Goal: Information Seeking & Learning: Learn about a topic

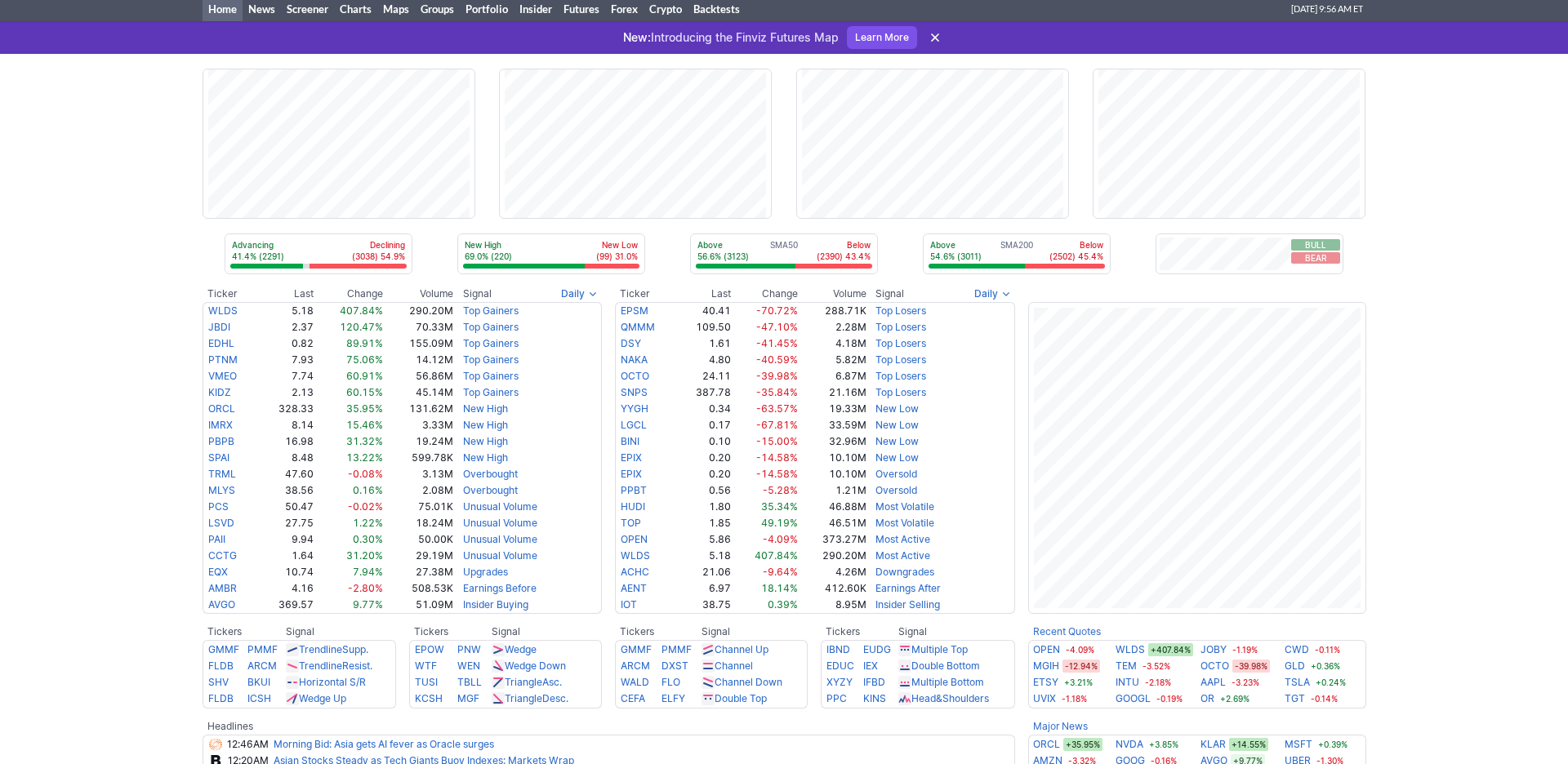
scroll to position [41, 0]
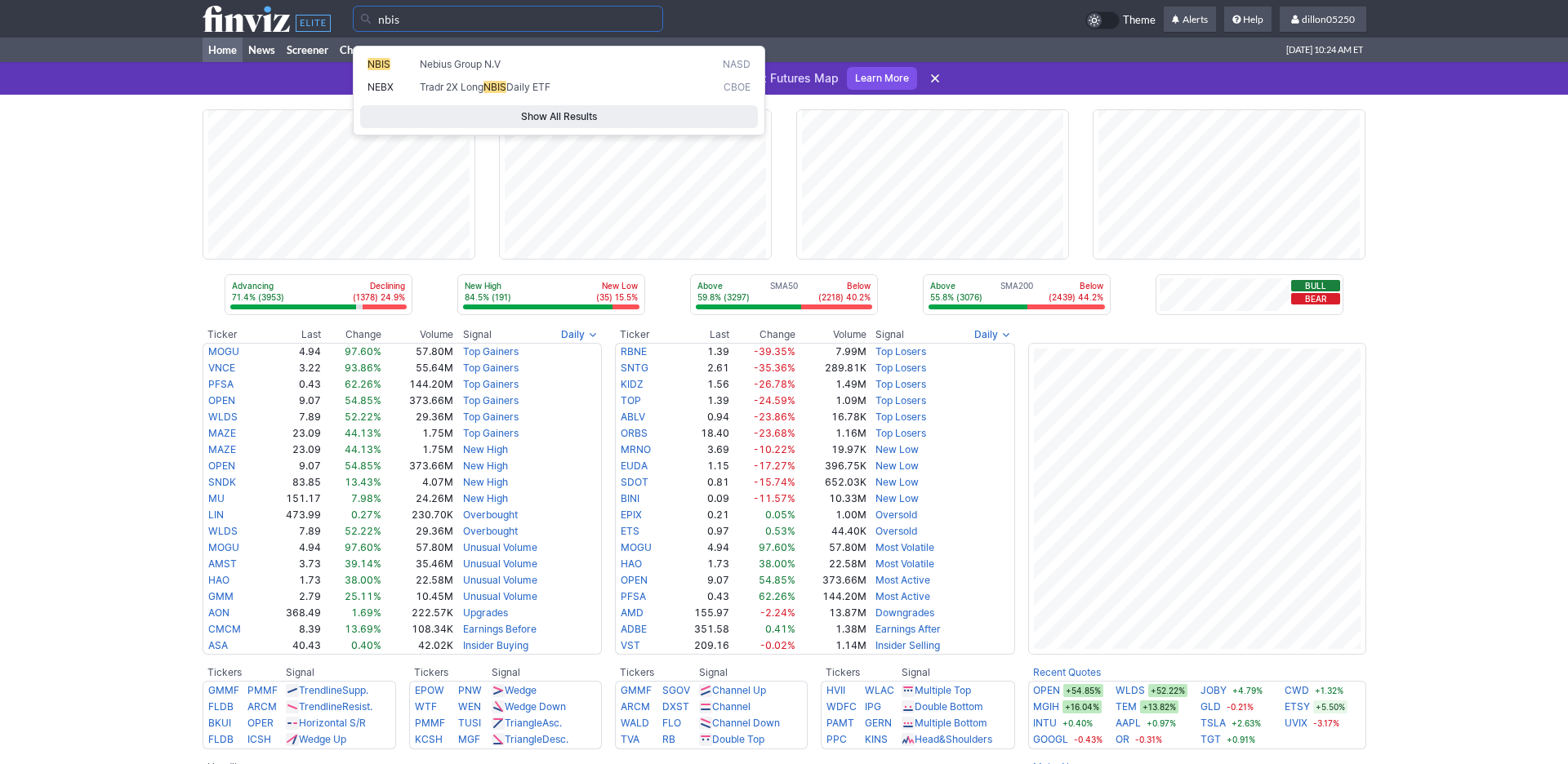
click at [377, 70] on span "NBIS" at bounding box center [379, 64] width 22 height 12
type input "NBIS"
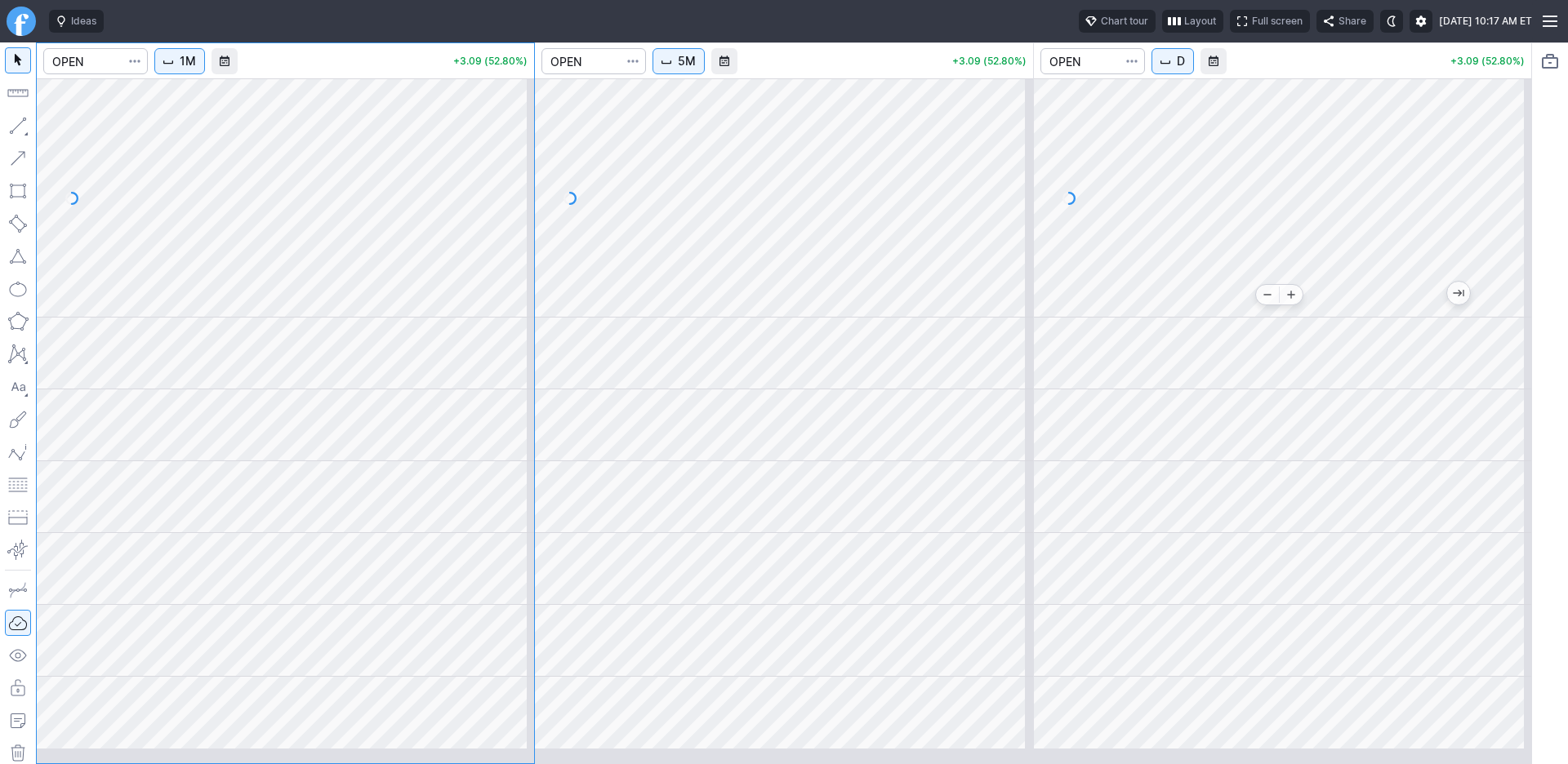
click at [1270, 304] on div at bounding box center [1283, 198] width 497 height 239
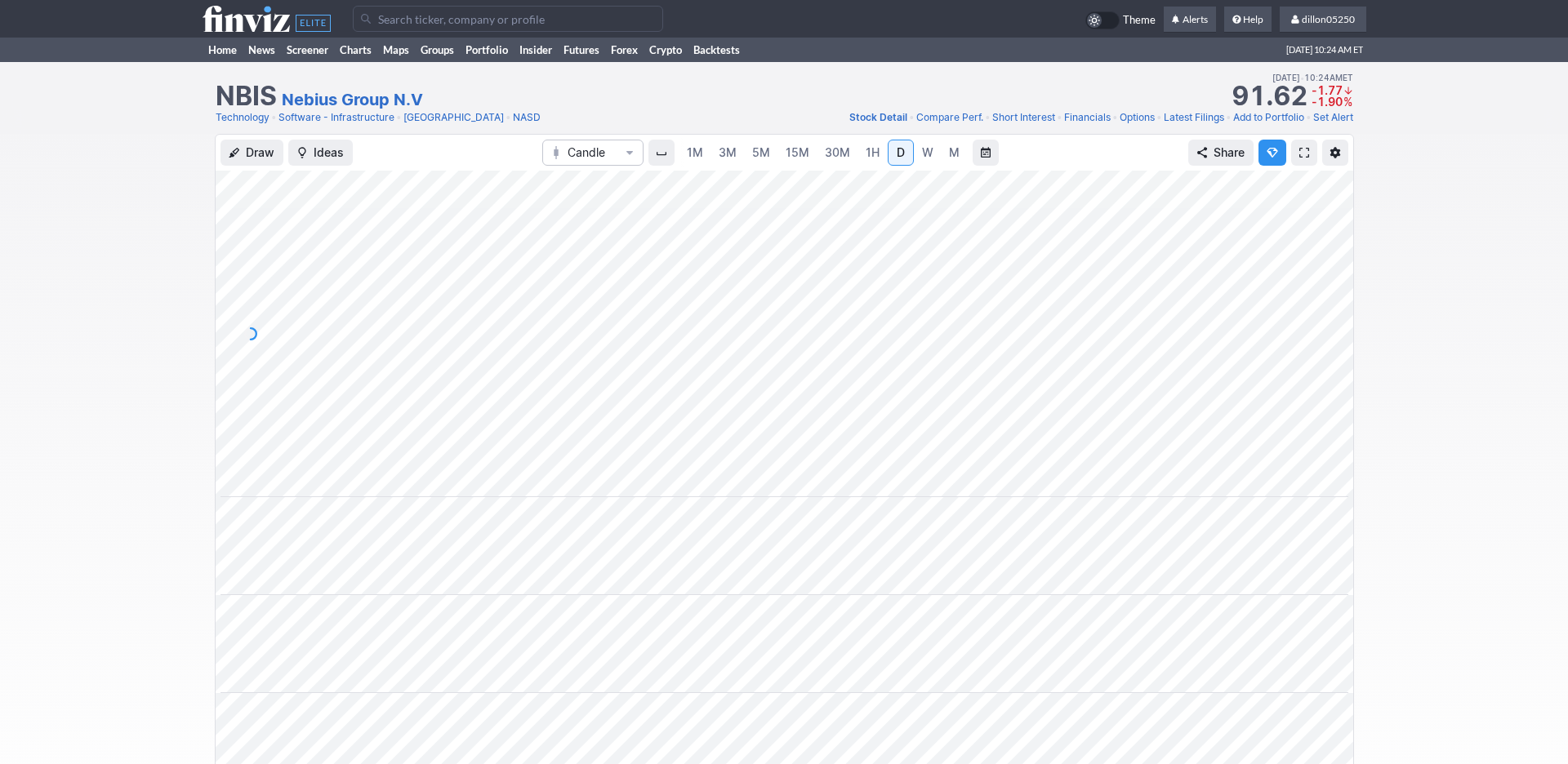
scroll to position [0, 99]
click at [1299, 159] on span at bounding box center [1303, 152] width 9 height 13
click at [226, 62] on link "Home" at bounding box center [223, 50] width 40 height 24
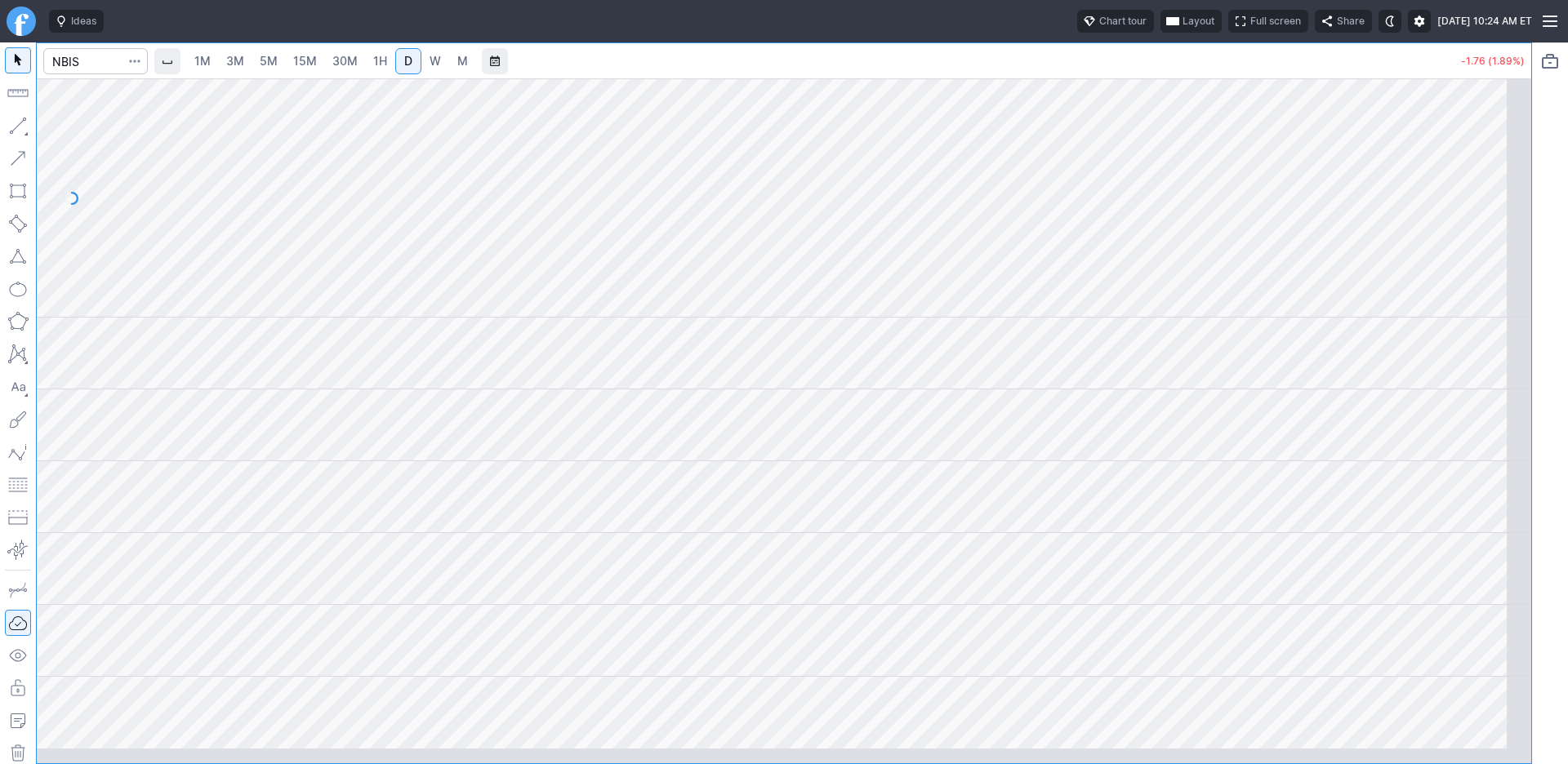
click at [1183, 29] on span "Layout" at bounding box center [1199, 21] width 32 height 16
click at [1054, 64] on button "Layout" at bounding box center [1042, 64] width 22 height 22
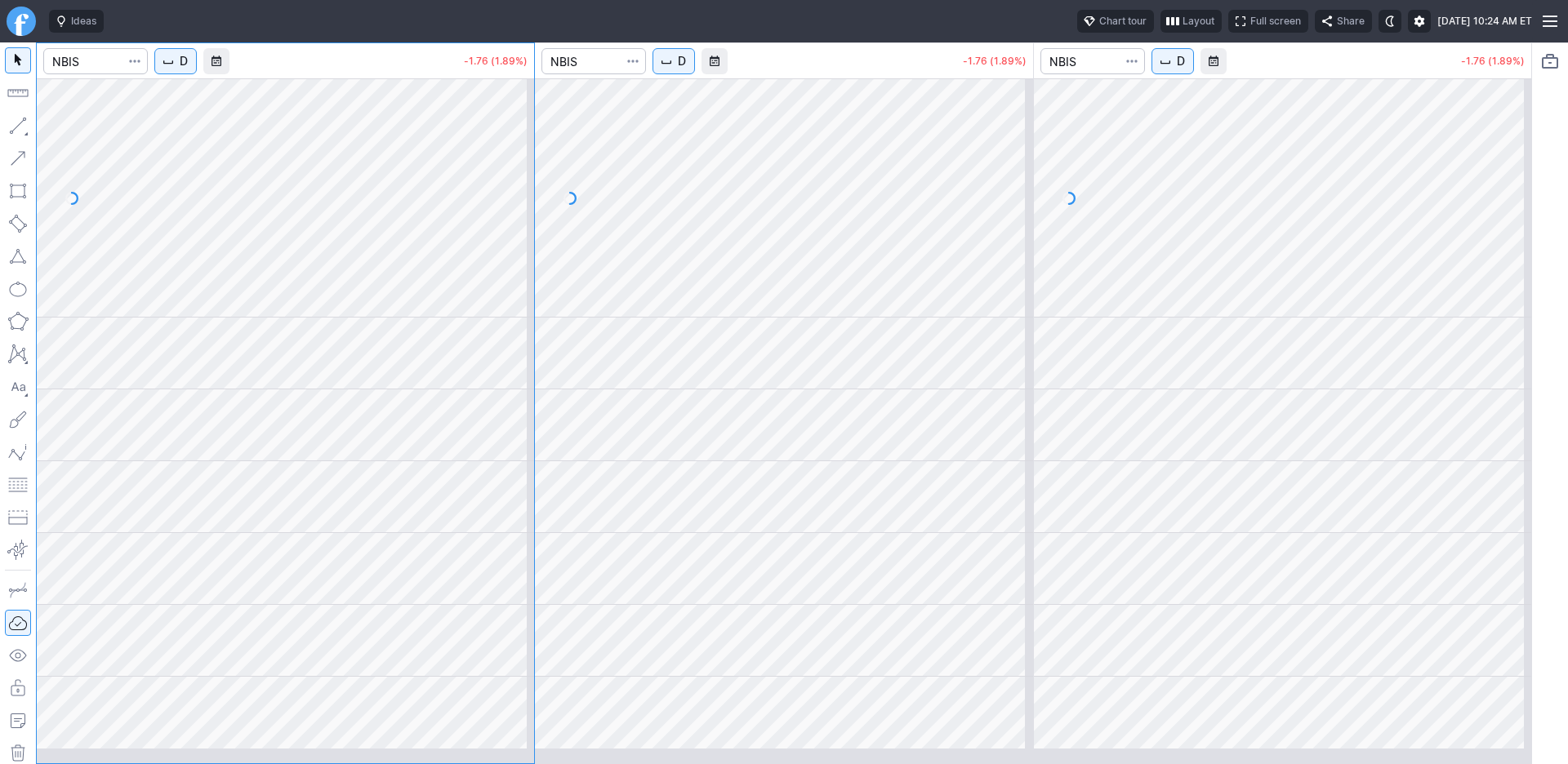
click at [686, 69] on span "D" at bounding box center [682, 61] width 8 height 16
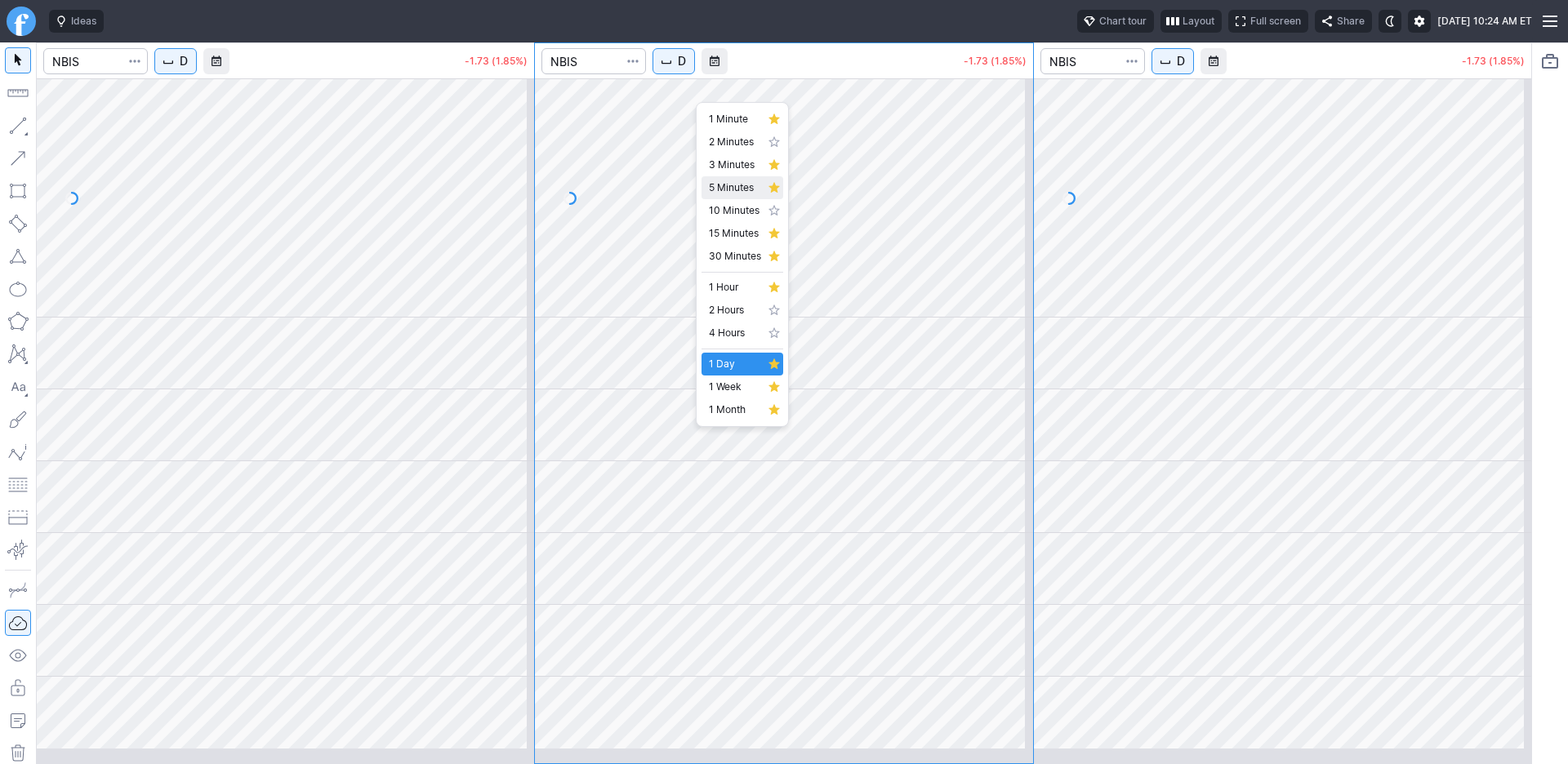
click at [730, 196] on span "5 Minutes" at bounding box center [735, 187] width 52 height 16
click at [252, 80] on body "Ideas Chart tour Layout Full screen Share Thu SEP 11 2025 10:24 AM ET D -1.76 (…" at bounding box center [784, 382] width 1568 height 764
click at [188, 69] on span "D" at bounding box center [183, 61] width 8 height 16
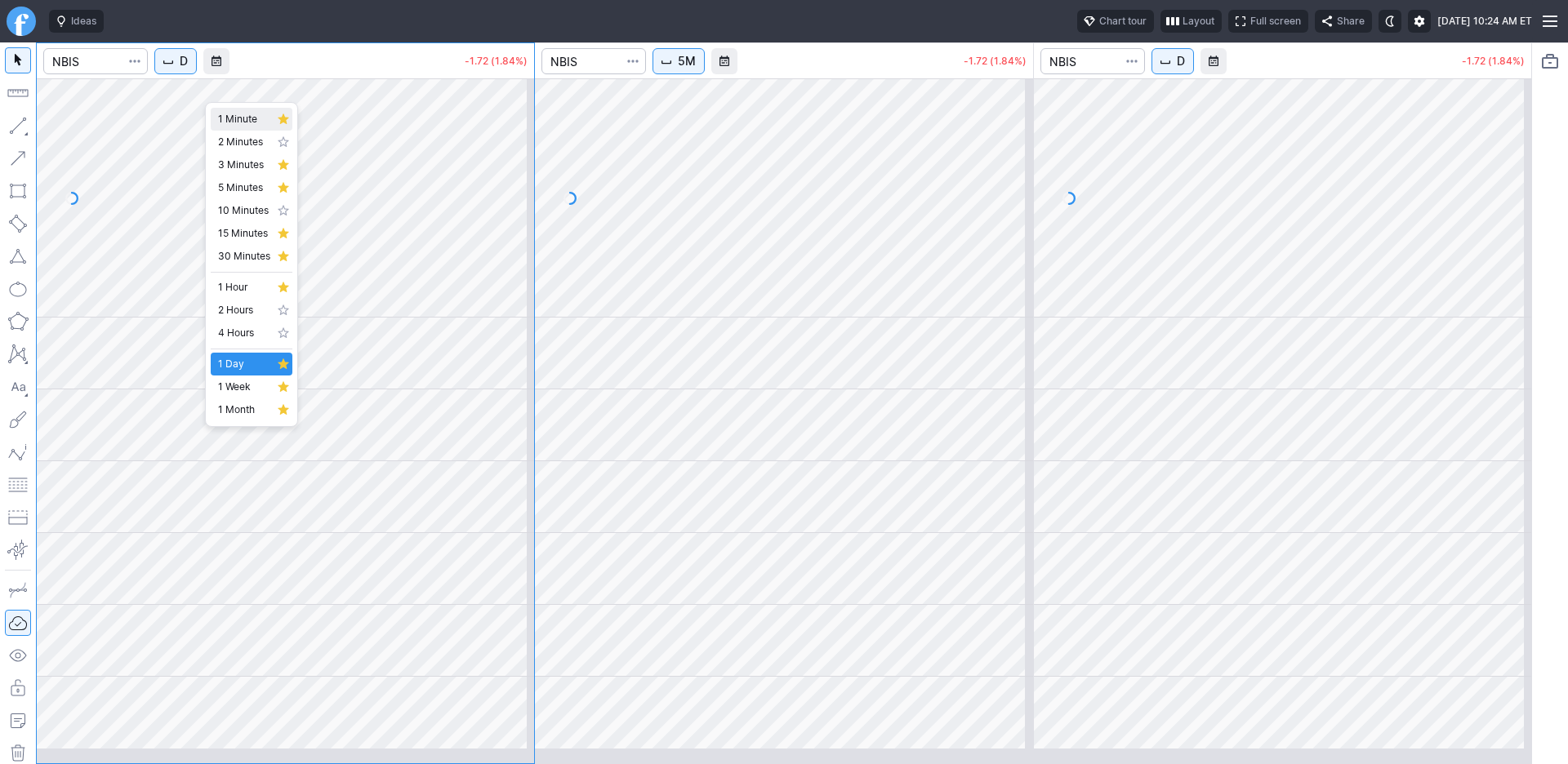
click at [243, 123] on span "1 Minute" at bounding box center [244, 119] width 52 height 16
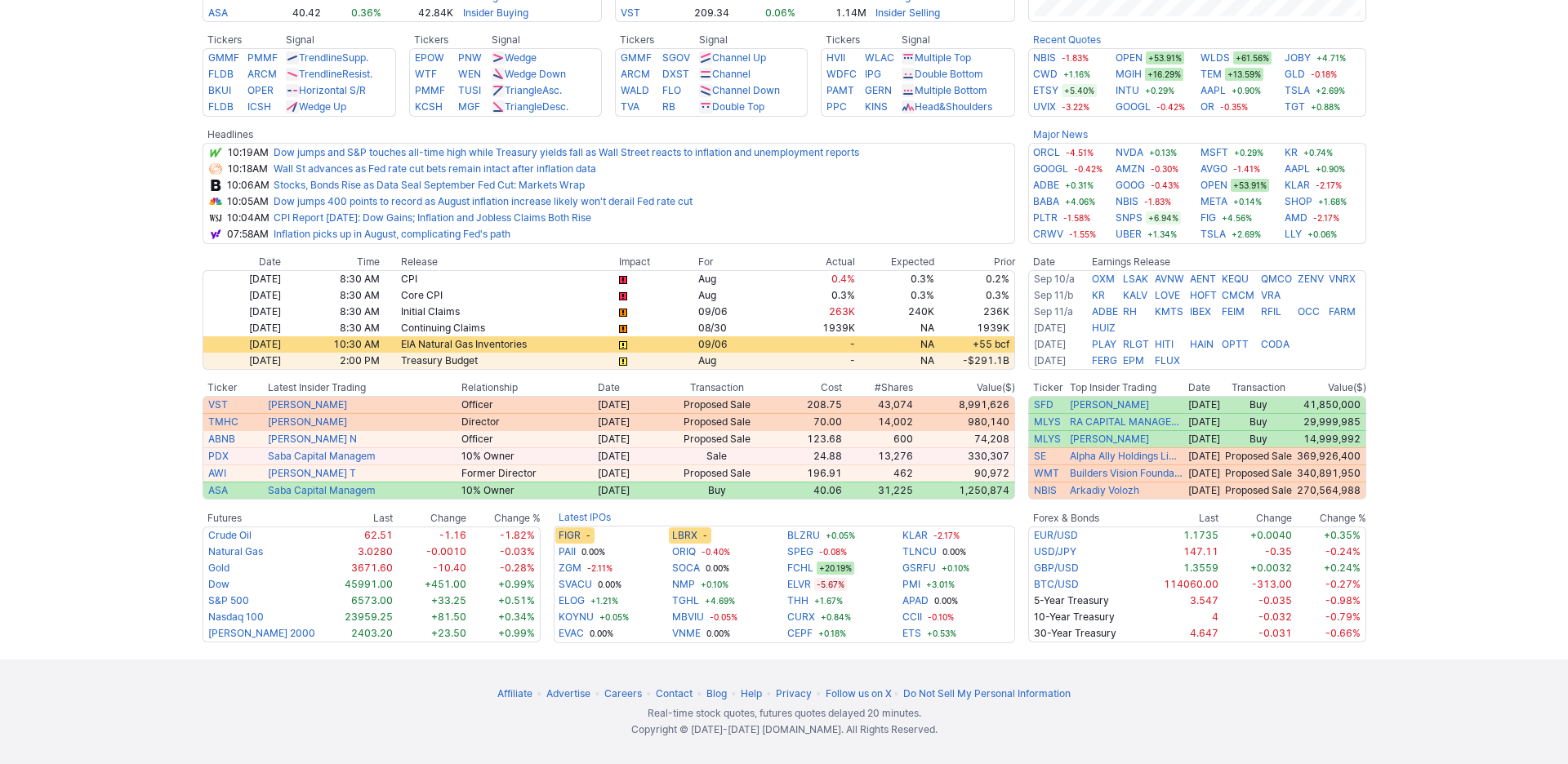
scroll to position [1002, 0]
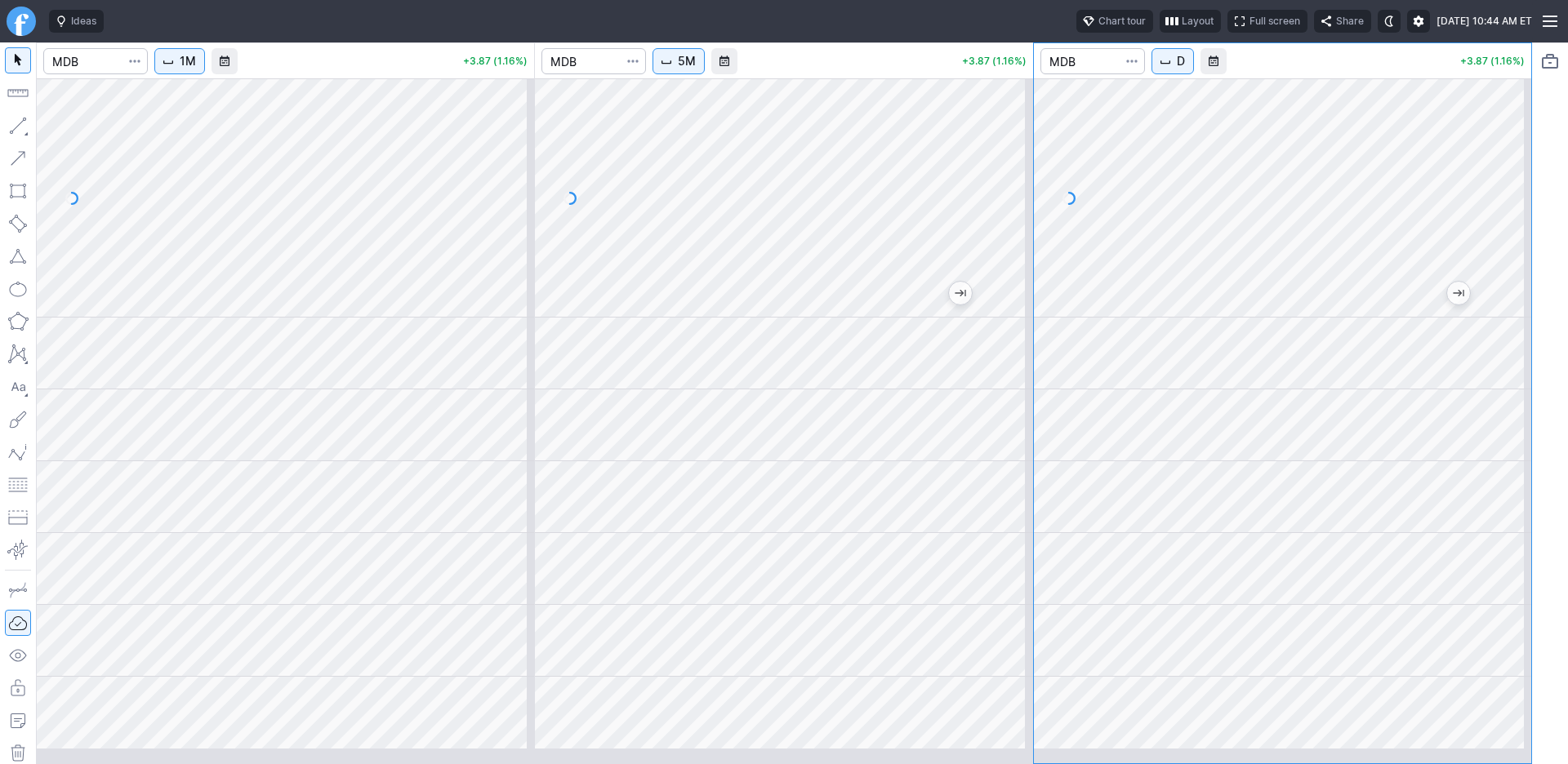
click at [1194, 74] on button "D" at bounding box center [1172, 62] width 42 height 26
click at [1223, 396] on span "1 Week" at bounding box center [1225, 386] width 52 height 16
click at [1188, 69] on span "W" at bounding box center [1182, 61] width 11 height 16
click at [1220, 372] on span "1 Day" at bounding box center [1225, 364] width 52 height 16
click at [1231, 306] on div at bounding box center [1283, 198] width 497 height 239
